Goal: Task Accomplishment & Management: Use online tool/utility

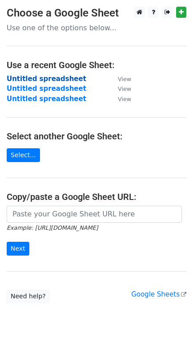
click at [49, 78] on strong "Untitled spreadsheet" at bounding box center [47, 79] width 80 height 8
click at [155, 290] on link "Google Sheets" at bounding box center [158, 294] width 55 height 8
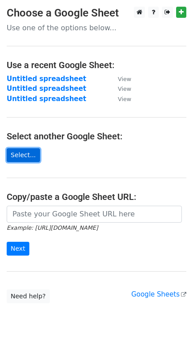
click at [30, 149] on link "Select..." at bounding box center [23, 155] width 33 height 14
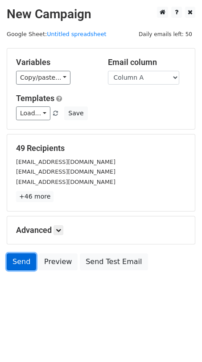
click at [28, 257] on link "Send" at bounding box center [21, 261] width 29 height 17
click at [27, 255] on link "Send" at bounding box center [21, 261] width 29 height 17
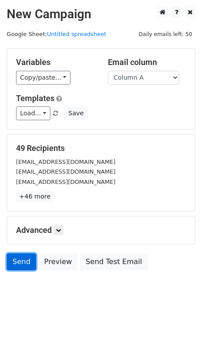
click at [27, 255] on link "Send" at bounding box center [21, 261] width 29 height 17
